Goal: Navigation & Orientation: Find specific page/section

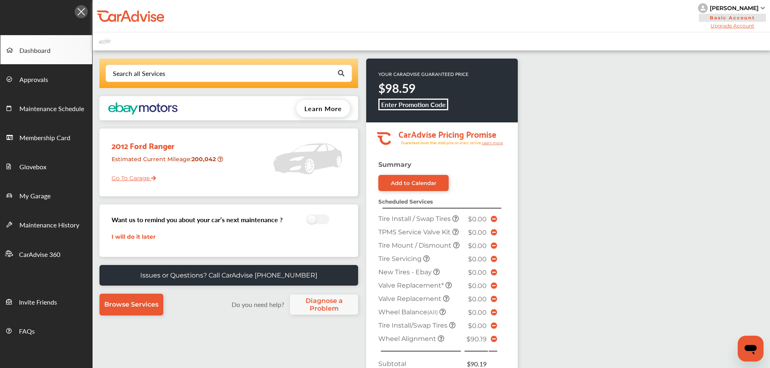
click at [119, 181] on link "Go To Garage" at bounding box center [130, 176] width 51 height 15
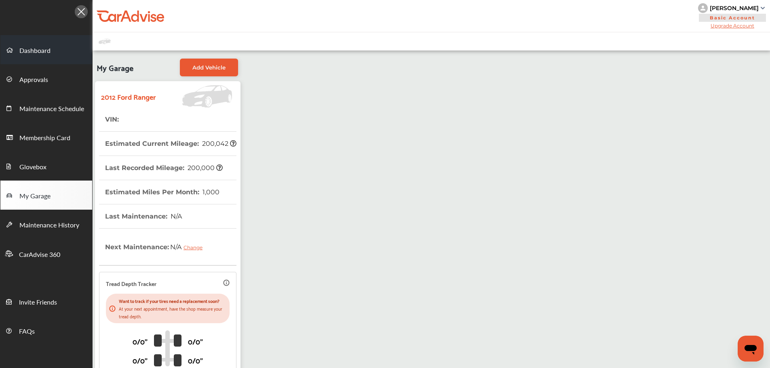
click at [46, 49] on span "Dashboard" at bounding box center [34, 51] width 31 height 11
